Goal: Task Accomplishment & Management: Manage account settings

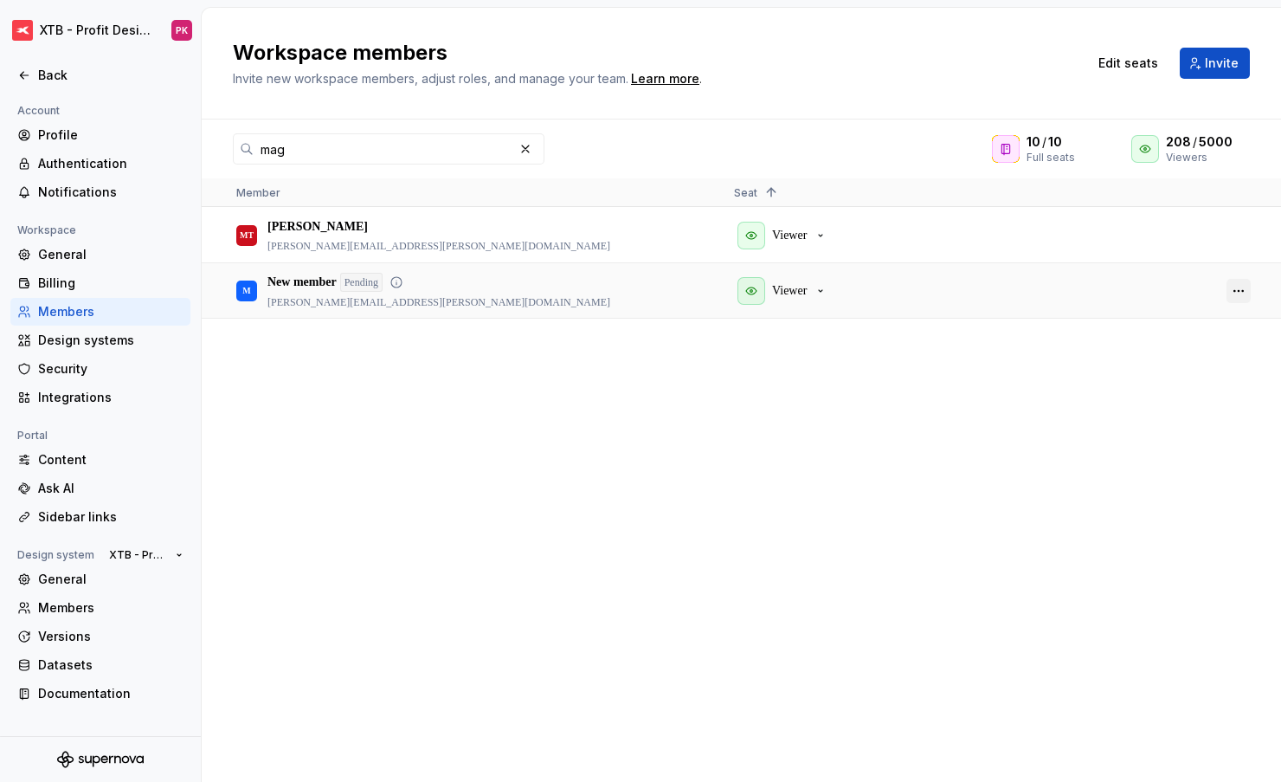
click at [1237, 294] on button "button" at bounding box center [1239, 291] width 24 height 24
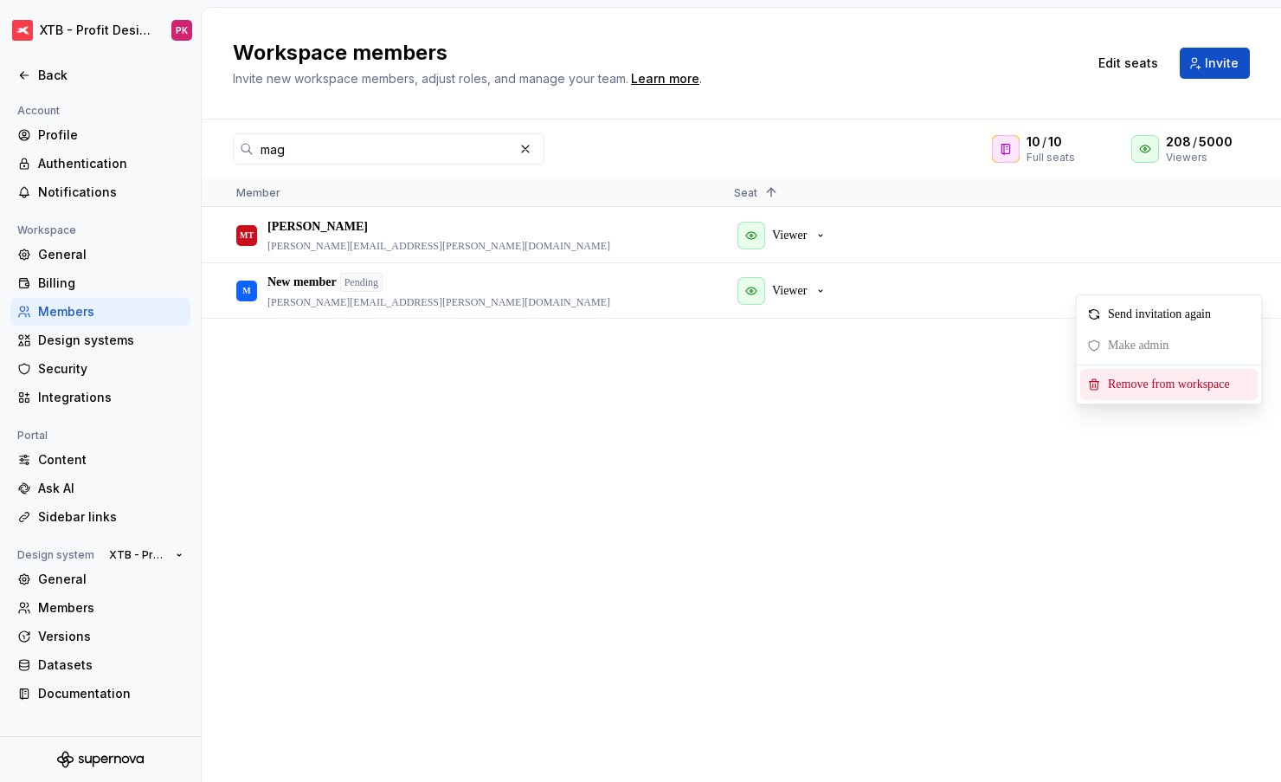
click at [1147, 384] on span "Remove from workspace" at bounding box center [1172, 384] width 143 height 31
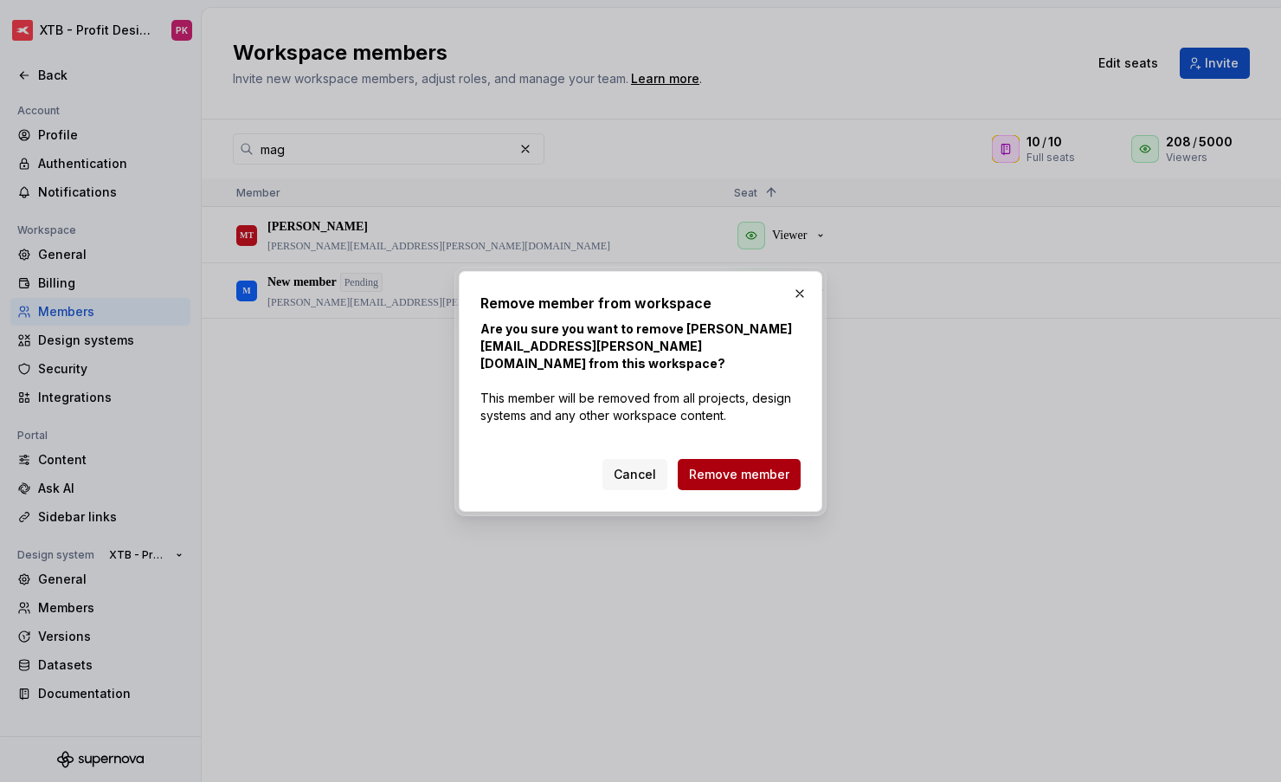
click at [745, 466] on span "Remove member" at bounding box center [739, 474] width 100 height 17
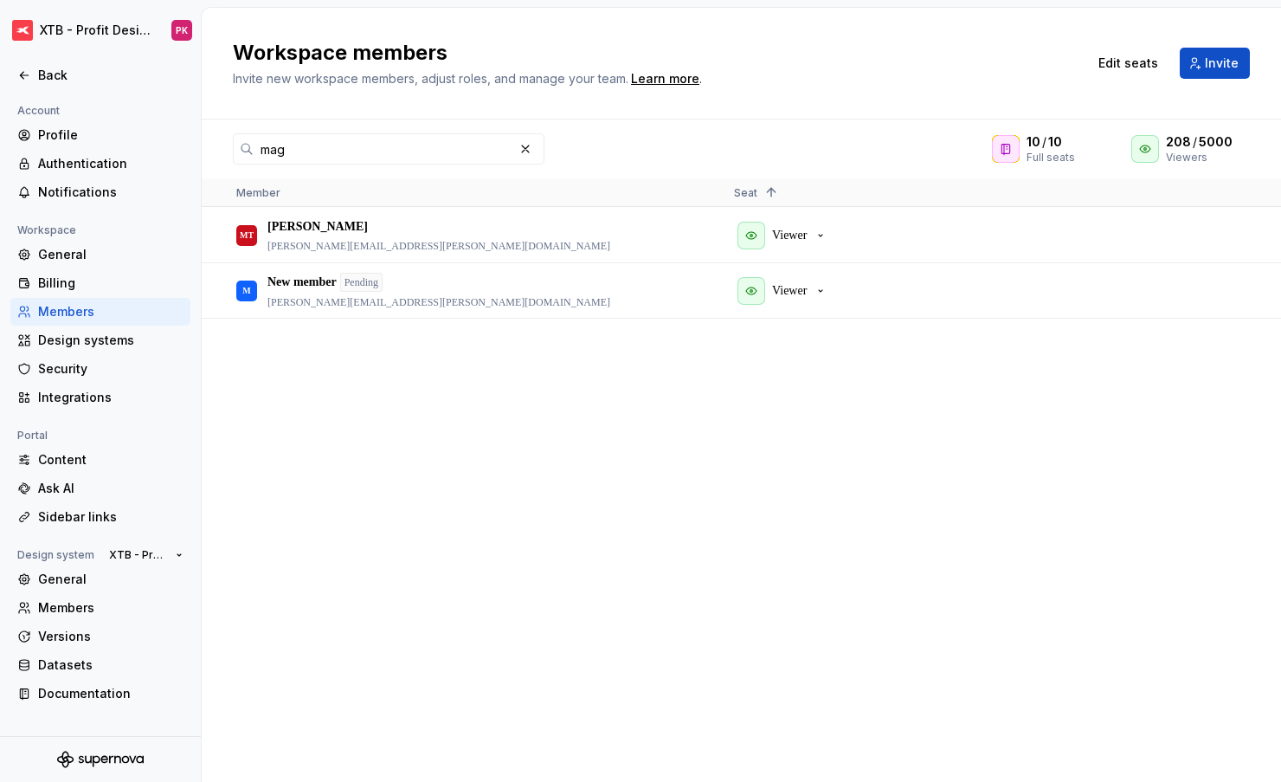
click at [1210, 71] on span "Invite" at bounding box center [1222, 63] width 34 height 17
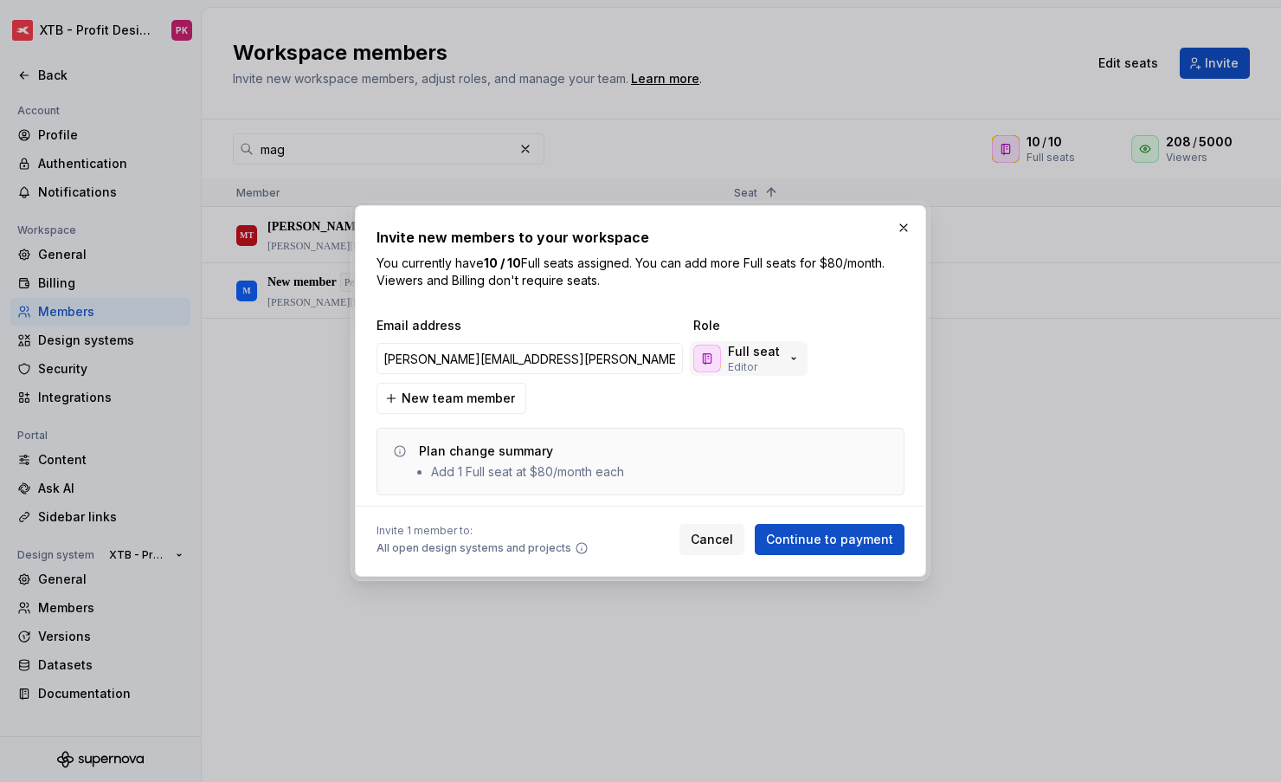
click at [762, 360] on div "Full seat Editor" at bounding box center [754, 358] width 52 height 31
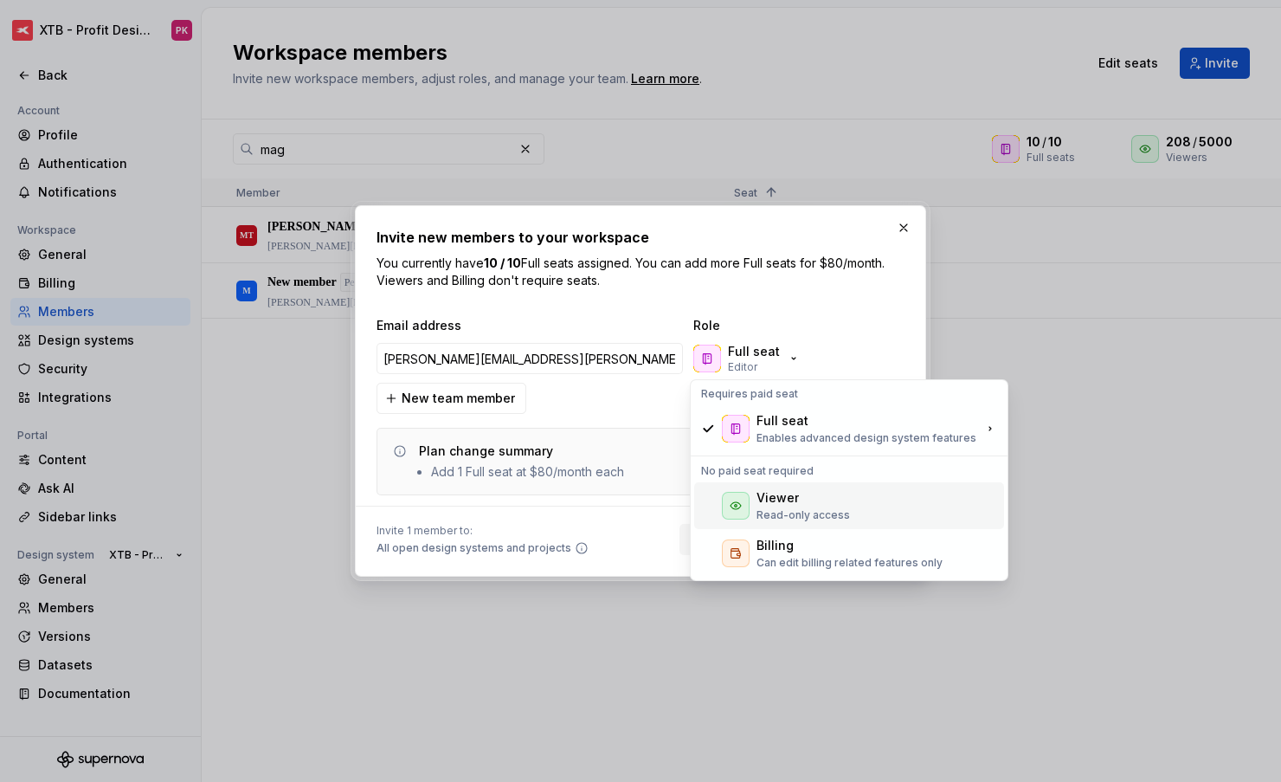
click at [777, 500] on div "Viewer" at bounding box center [778, 497] width 42 height 17
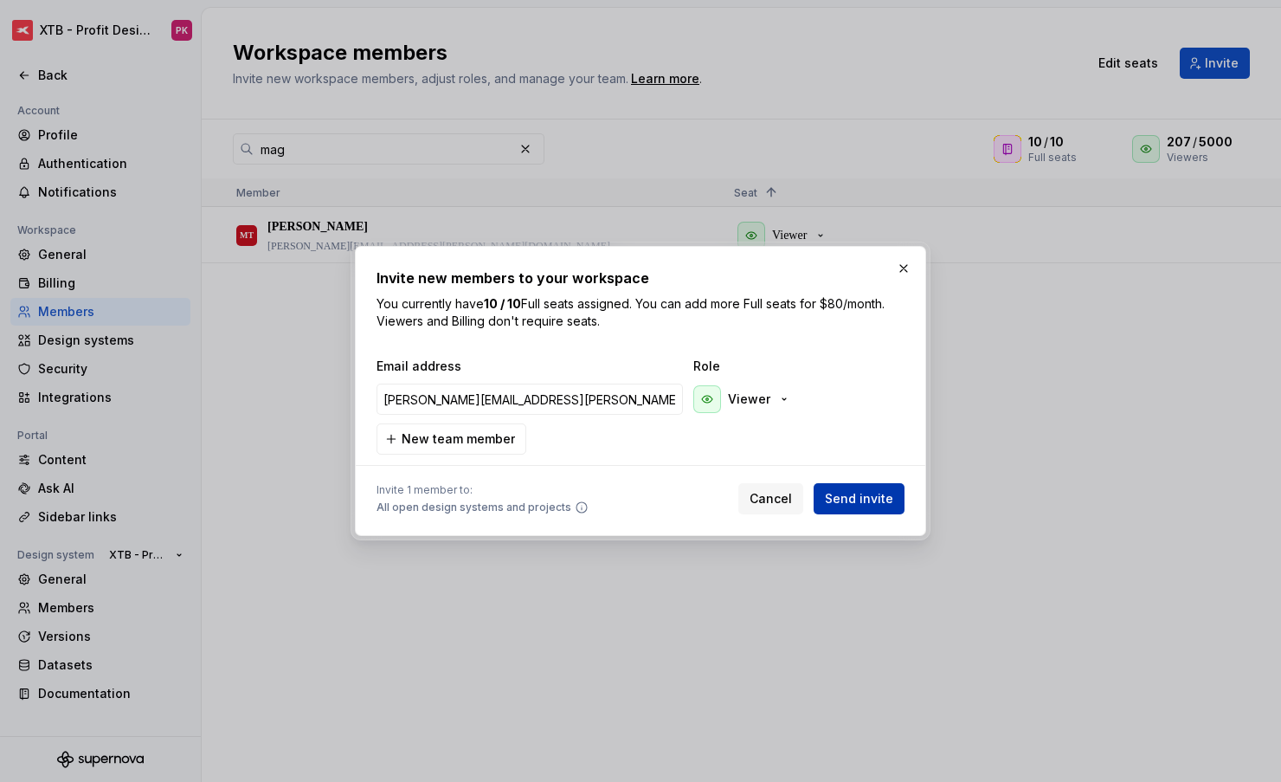
click at [858, 504] on span "Send invite" at bounding box center [859, 498] width 68 height 17
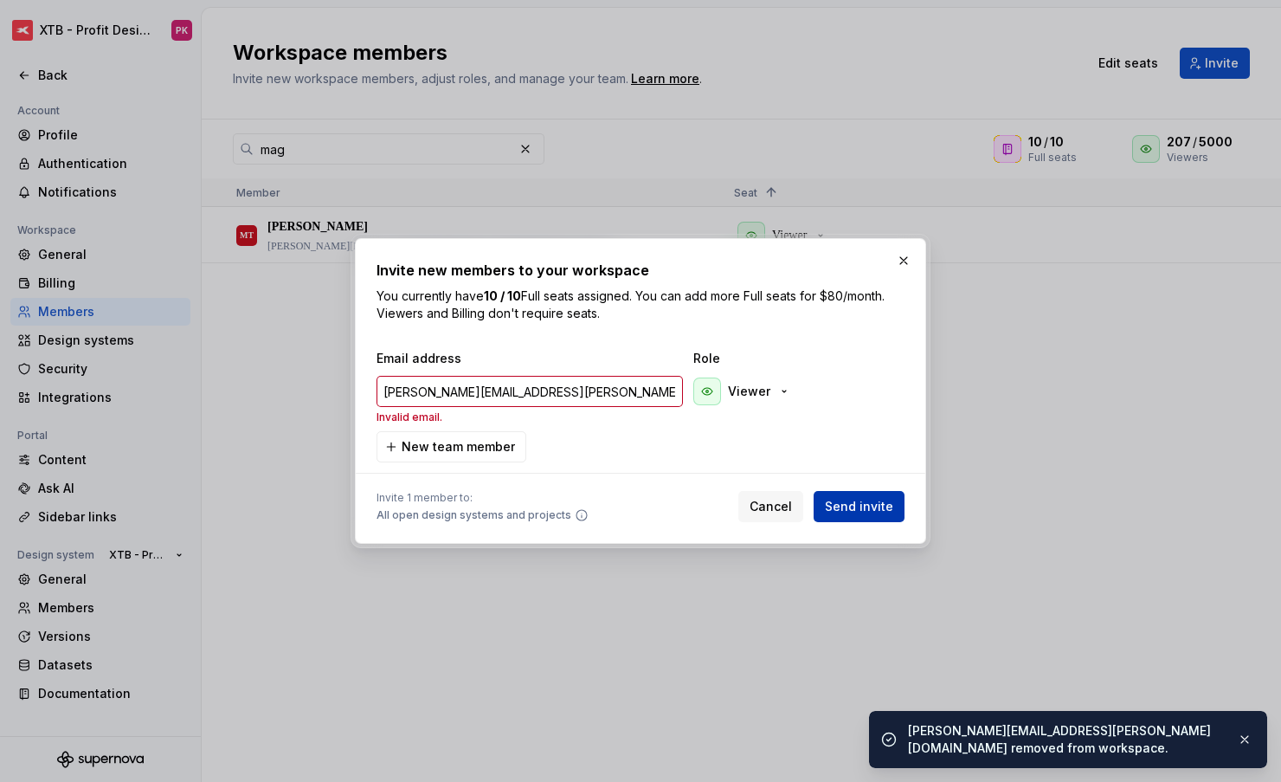
click at [841, 501] on span "Send invite" at bounding box center [859, 506] width 68 height 17
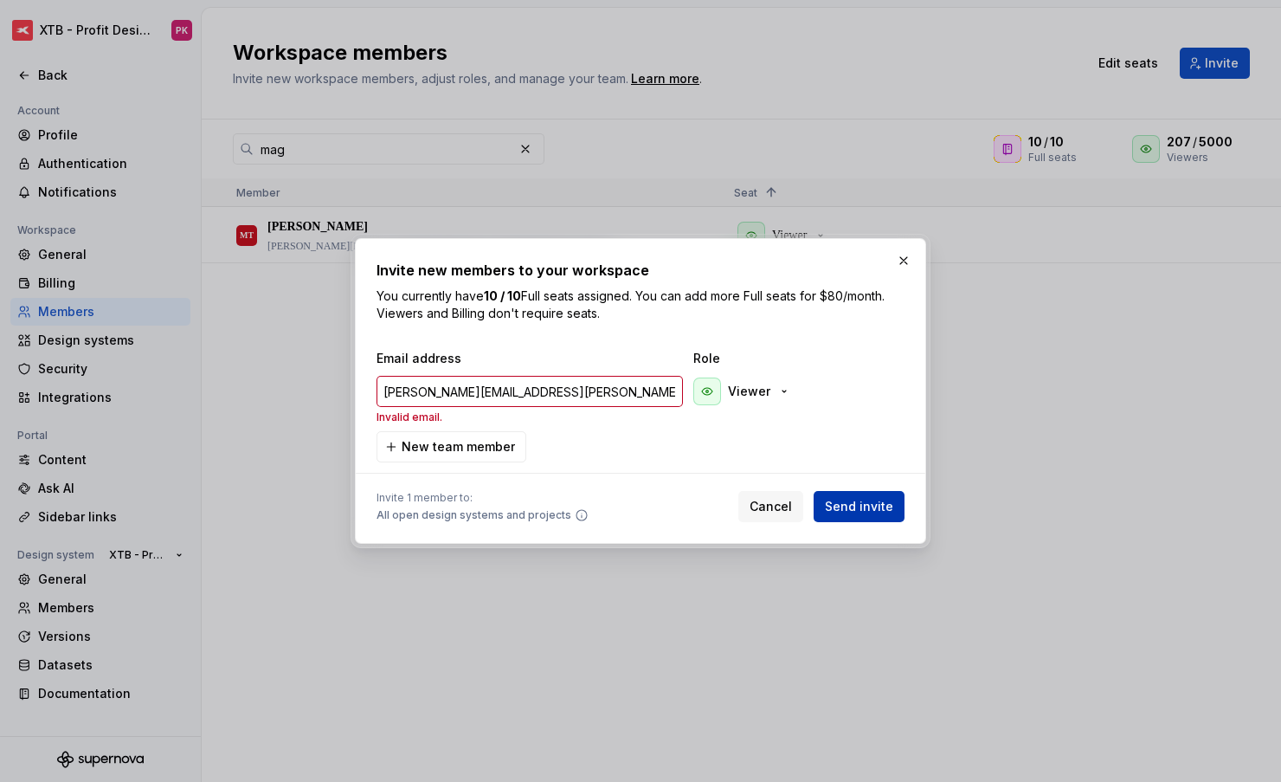
click at [840, 506] on span "Send invite" at bounding box center [859, 506] width 68 height 17
type input "[PERSON_NAME][EMAIL_ADDRESS][PERSON_NAME][DOMAIN_NAME]"
click at [900, 271] on button "button" at bounding box center [904, 261] width 24 height 24
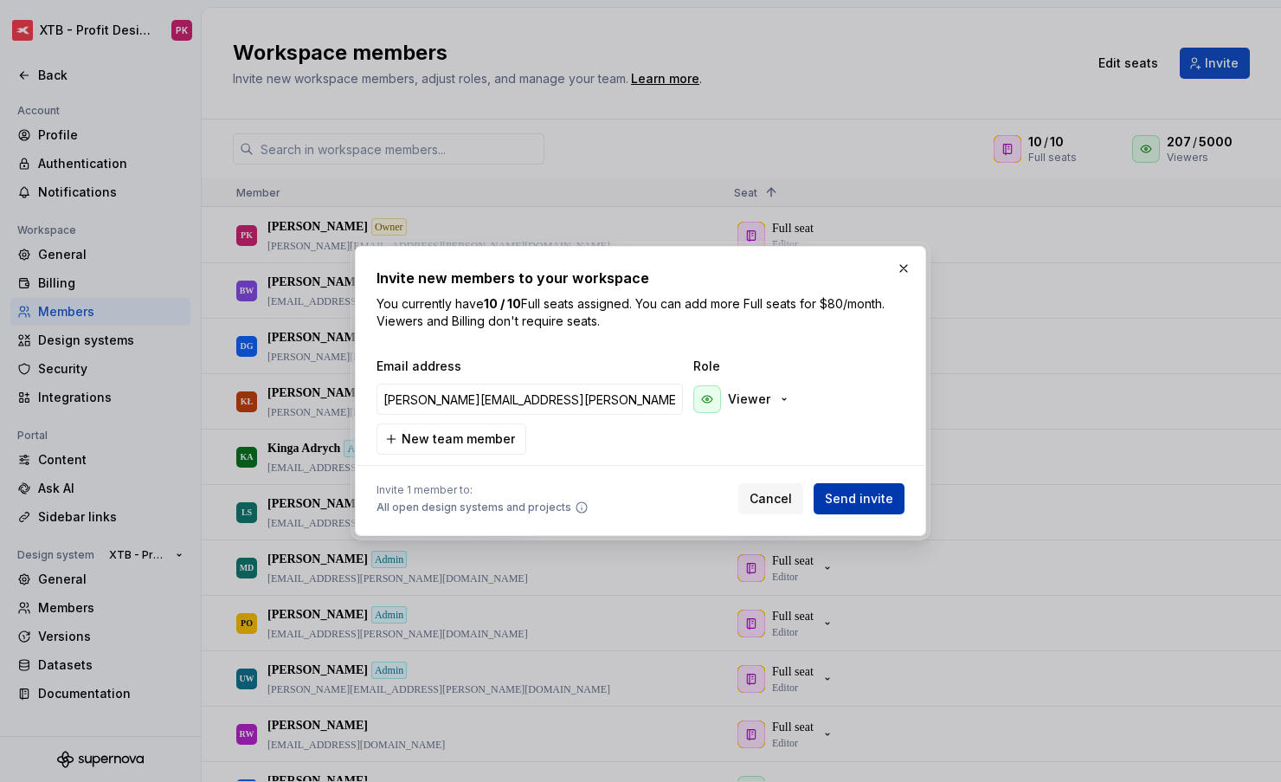
click at [845, 494] on span "Send invite" at bounding box center [859, 498] width 68 height 17
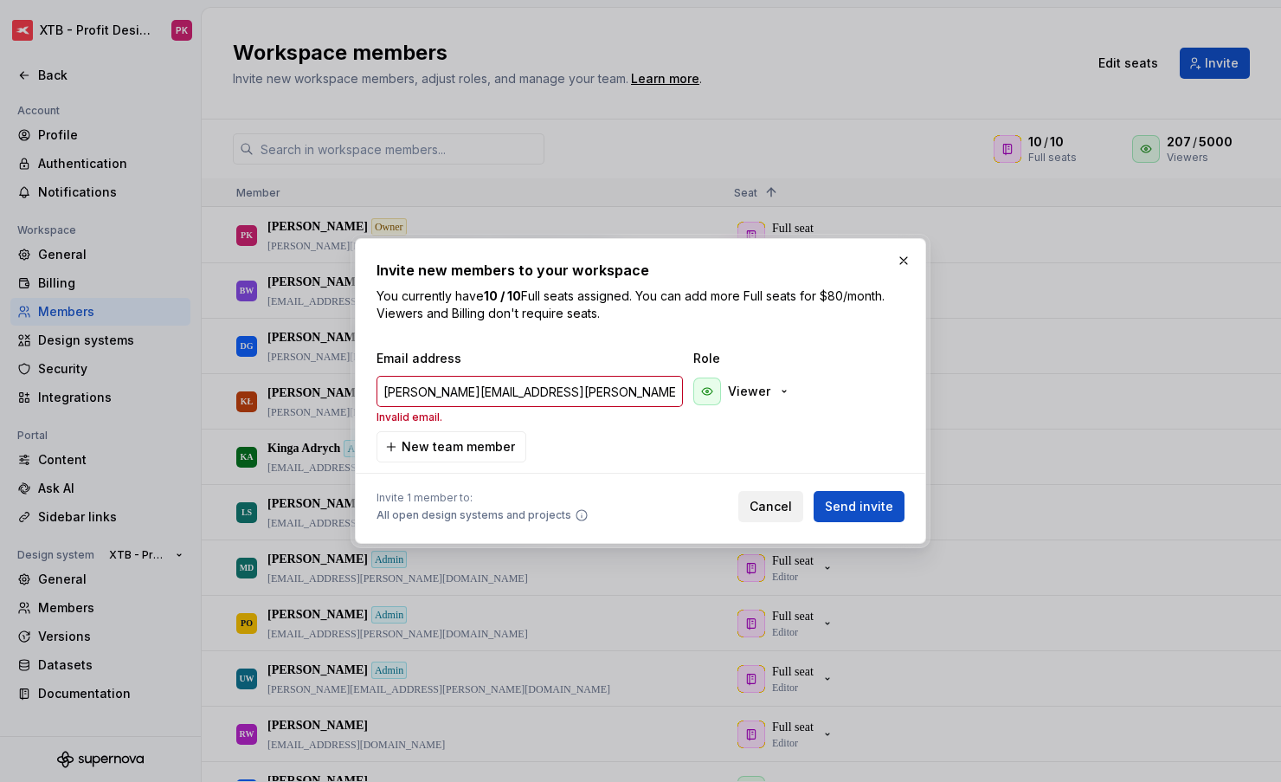
type input "[PERSON_NAME][EMAIL_ADDRESS][PERSON_NAME][DOMAIN_NAME]"
click at [769, 501] on span "Cancel" at bounding box center [771, 506] width 42 height 17
